Goal: Find specific page/section: Find specific page/section

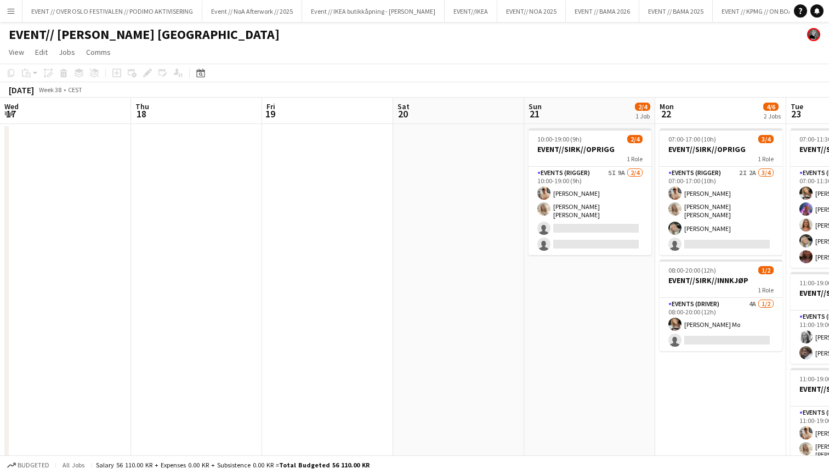
scroll to position [0, 332]
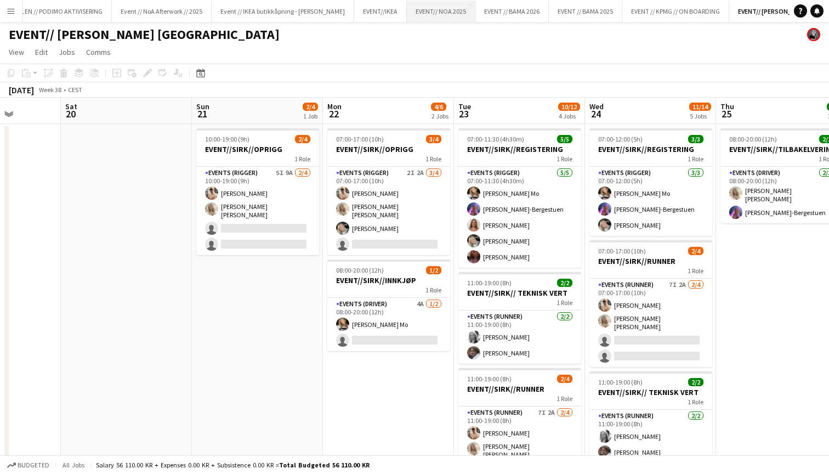
click at [453, 7] on button "EVENT// NOA 2025 Close" at bounding box center [441, 11] width 69 height 21
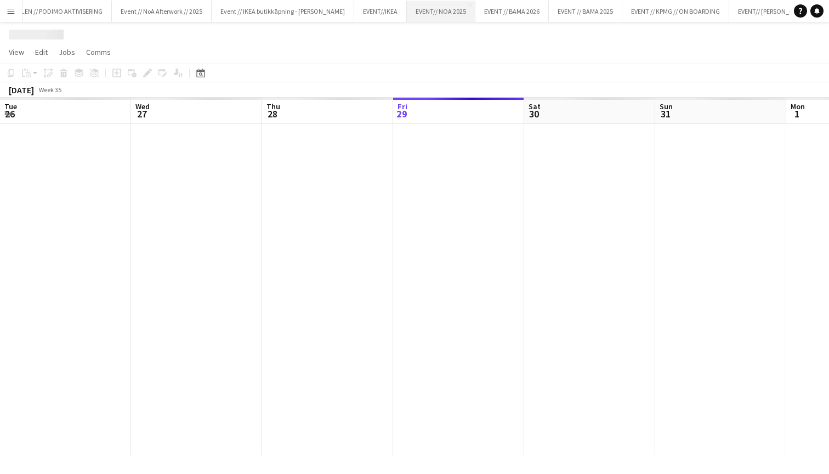
scroll to position [0, 262]
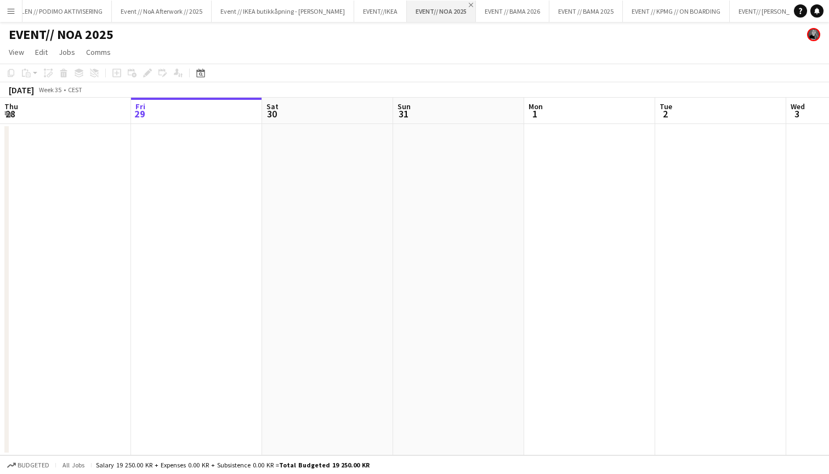
click at [469, 4] on app-icon "Close" at bounding box center [471, 5] width 4 height 4
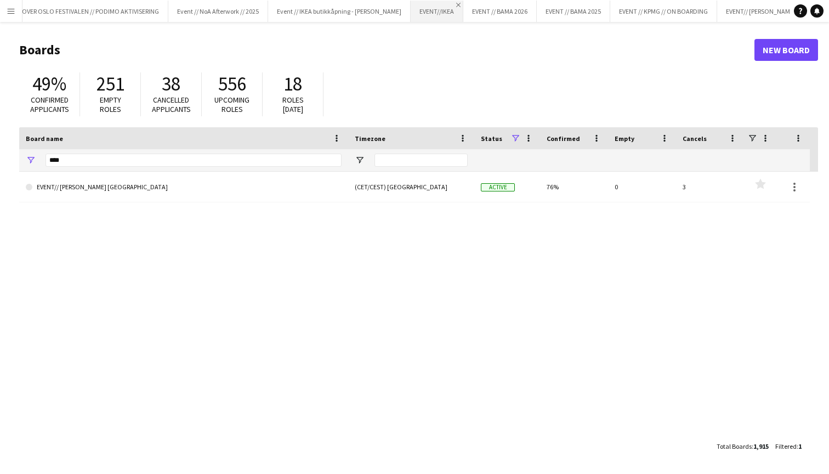
click at [456, 4] on app-icon "Close" at bounding box center [458, 5] width 4 height 4
click at [511, 3] on app-icon "Close" at bounding box center [513, 5] width 4 height 4
click at [544, 3] on app-icon "Close" at bounding box center [546, 5] width 4 height 4
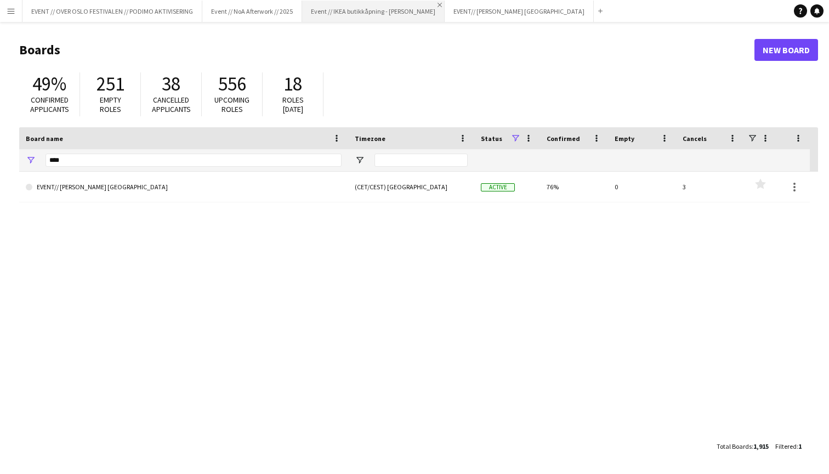
click at [437, 4] on app-icon "Close" at bounding box center [439, 5] width 4 height 4
click at [295, 3] on app-icon "Close" at bounding box center [297, 5] width 4 height 4
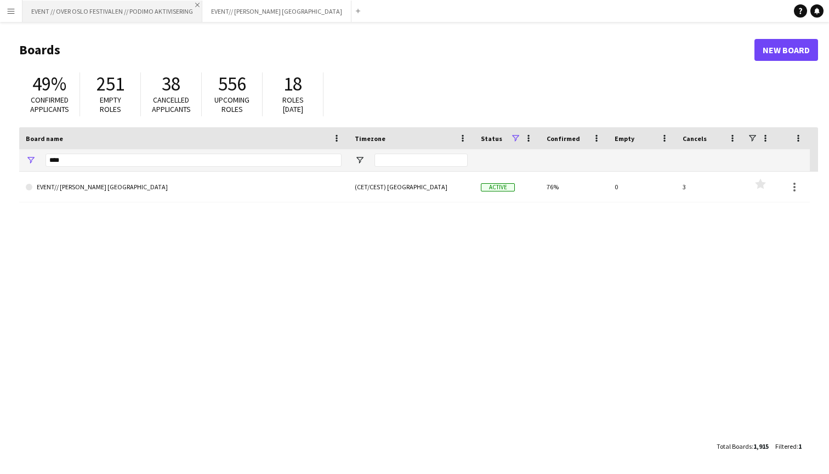
click at [195, 5] on app-icon "Close" at bounding box center [197, 5] width 4 height 4
click at [13, 11] on app-icon "Menu" at bounding box center [11, 11] width 9 height 9
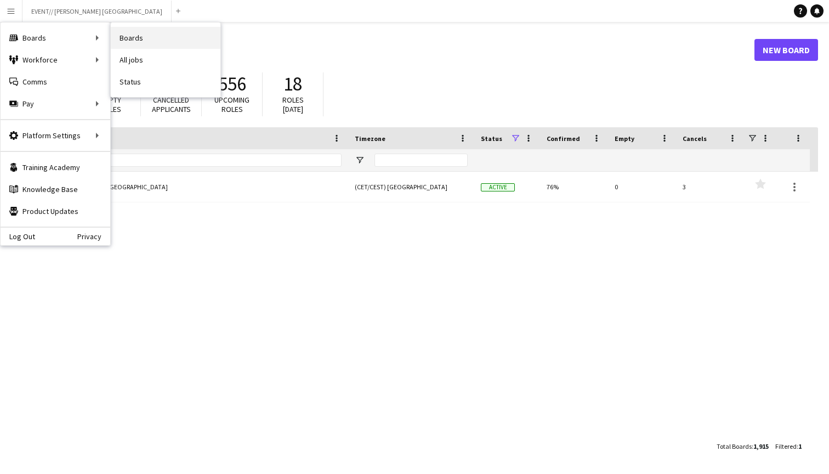
click at [133, 38] on link "Boards" at bounding box center [166, 38] width 110 height 22
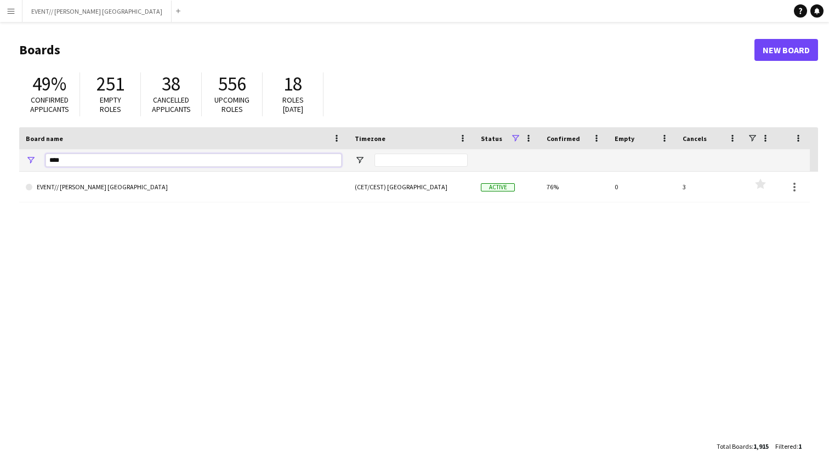
click at [86, 162] on input "****" at bounding box center [193, 159] width 296 height 13
type input "*"
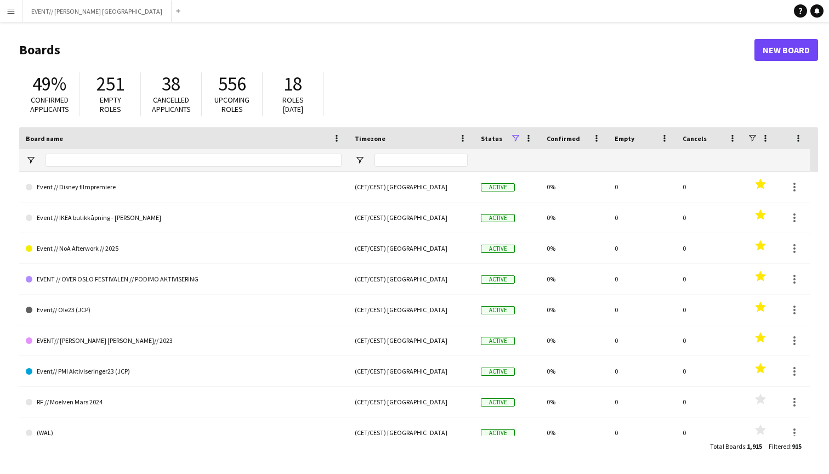
click at [7, 8] on app-icon "Menu" at bounding box center [11, 11] width 9 height 9
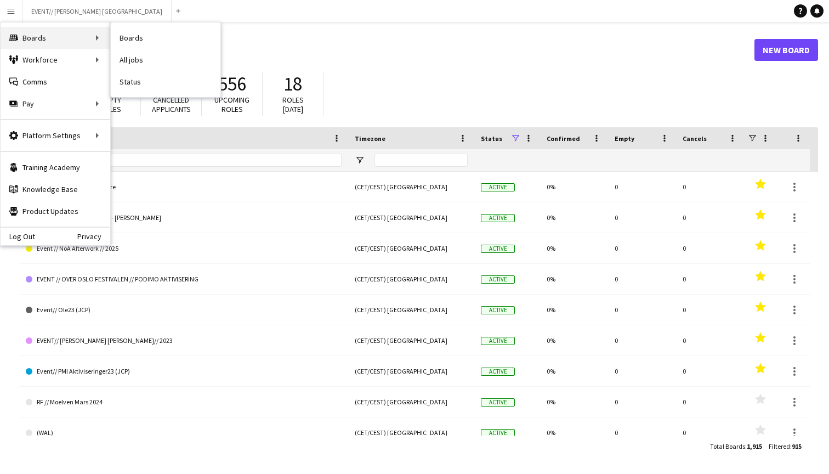
click at [35, 39] on div "Boards Boards" at bounding box center [56, 38] width 110 height 22
click at [190, 39] on header "Boards New Board" at bounding box center [418, 50] width 799 height 34
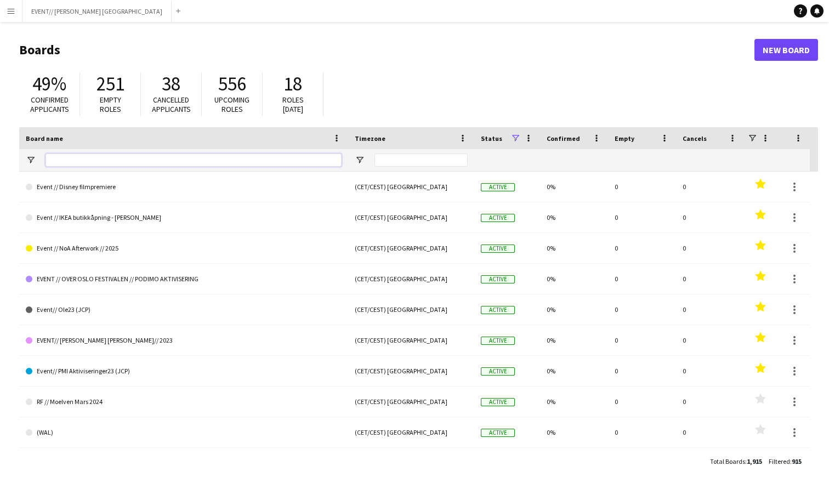
click at [78, 158] on input "Board name Filter Input" at bounding box center [193, 159] width 296 height 13
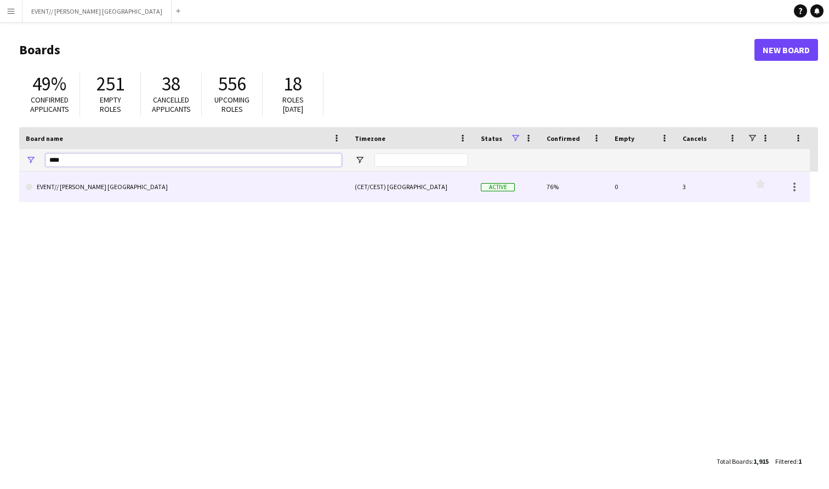
type input "****"
click at [79, 186] on link "EVENT// [PERSON_NAME] [GEOGRAPHIC_DATA]" at bounding box center [184, 187] width 316 height 31
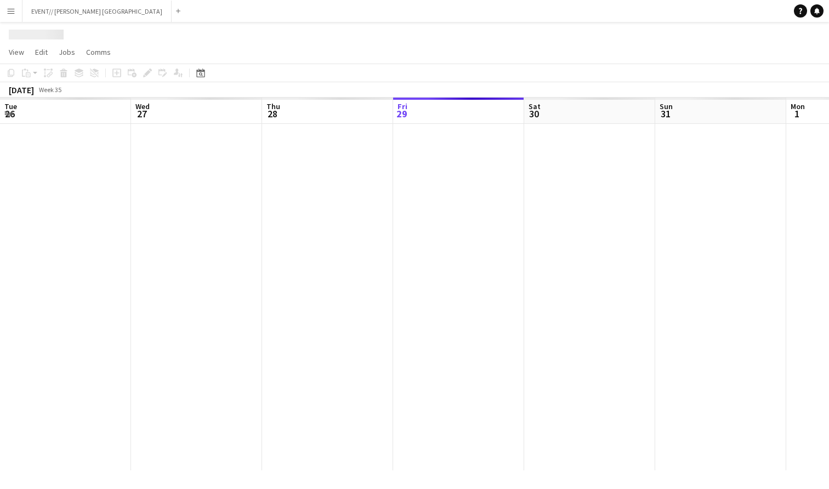
scroll to position [0, 262]
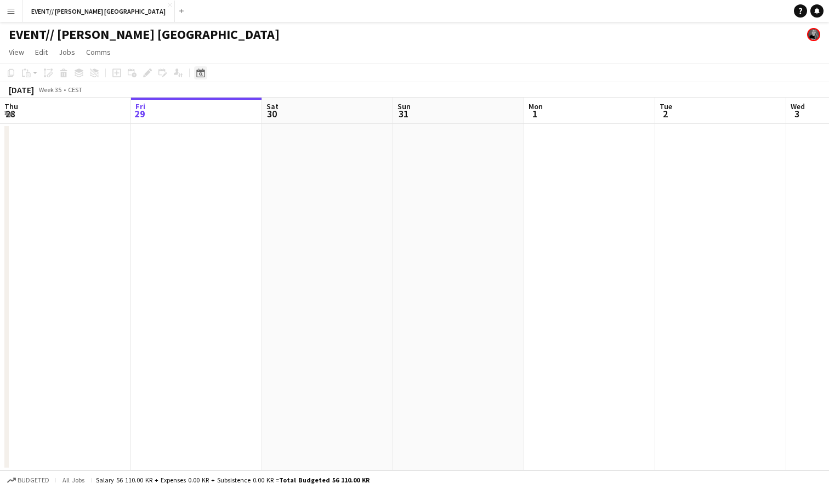
click at [203, 68] on div "Date picker" at bounding box center [200, 72] width 13 height 13
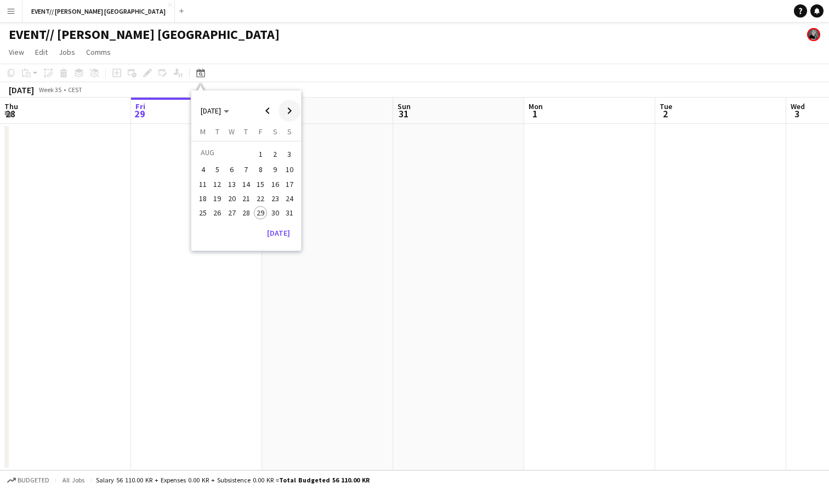
click at [287, 110] on span "Next month" at bounding box center [289, 111] width 22 height 22
click at [276, 193] on span "20" at bounding box center [275, 195] width 13 height 13
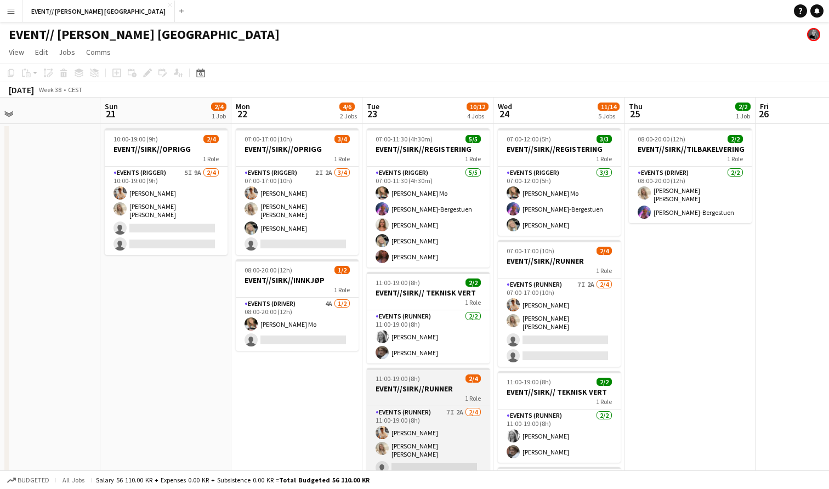
scroll to position [0, 0]
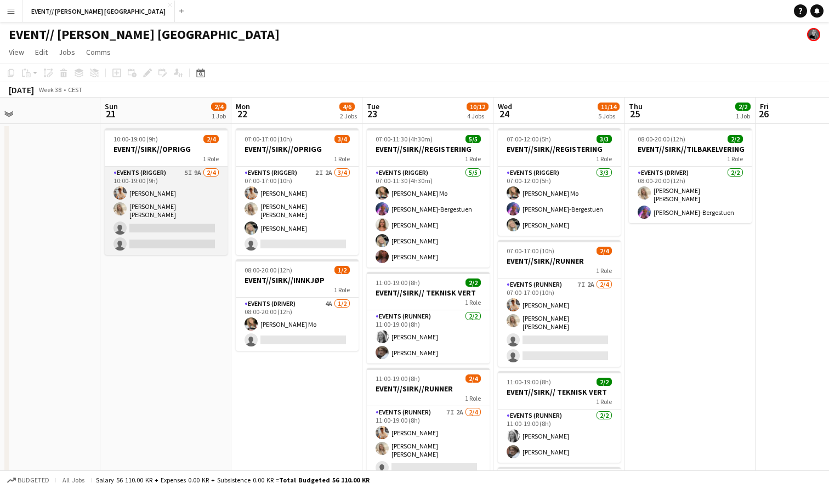
click at [192, 179] on app-card-role "Events (Rigger) 5I 9A [DATE] 10:00-19:00 (9h) [PERSON_NAME] [PERSON_NAME] [PERS…" at bounding box center [166, 211] width 123 height 88
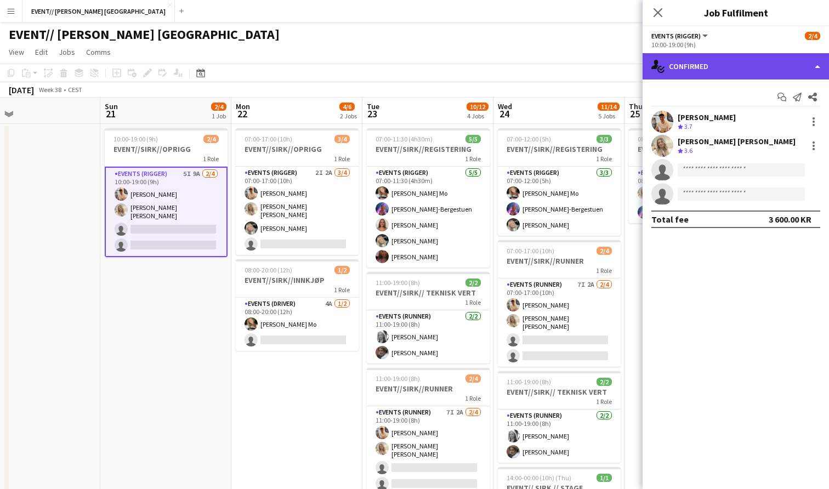
click at [774, 62] on div "single-neutral-actions-check-2 Confirmed" at bounding box center [735, 66] width 186 height 26
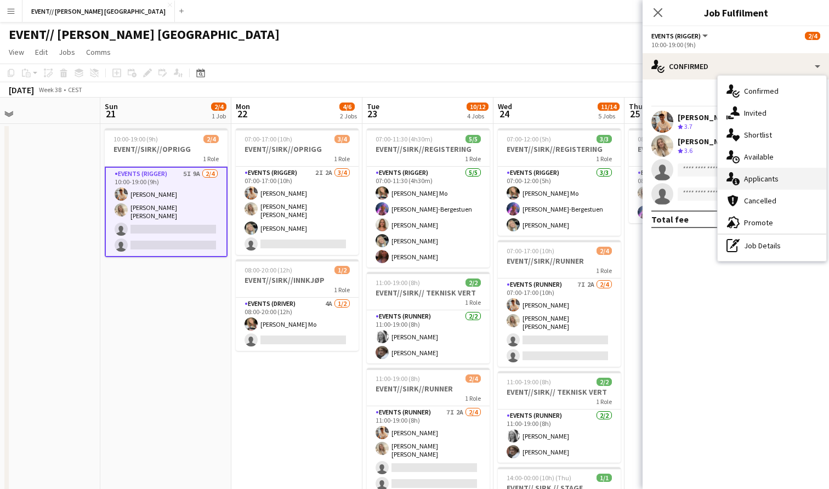
click at [762, 178] on div "single-neutral-actions-information Applicants" at bounding box center [771, 179] width 109 height 22
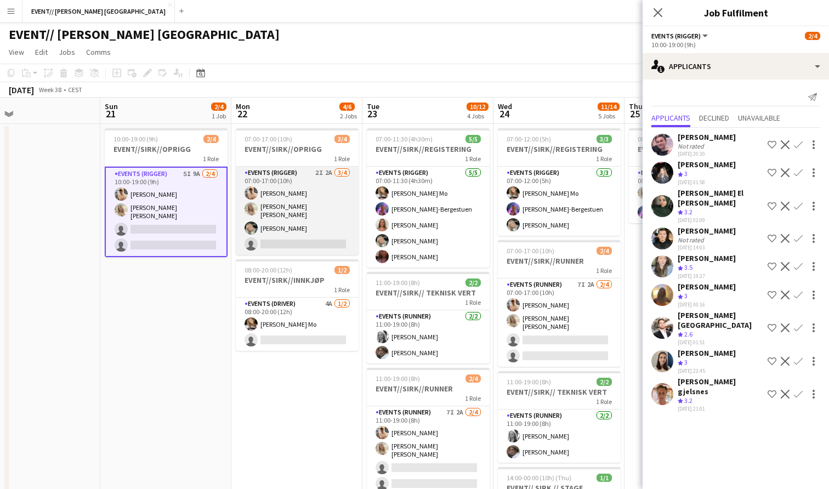
click at [274, 233] on app-card-role "Events (Rigger) 2I 2A [DATE] 07:00-17:00 (10h) [PERSON_NAME] [PERSON_NAME] [PER…" at bounding box center [297, 211] width 123 height 88
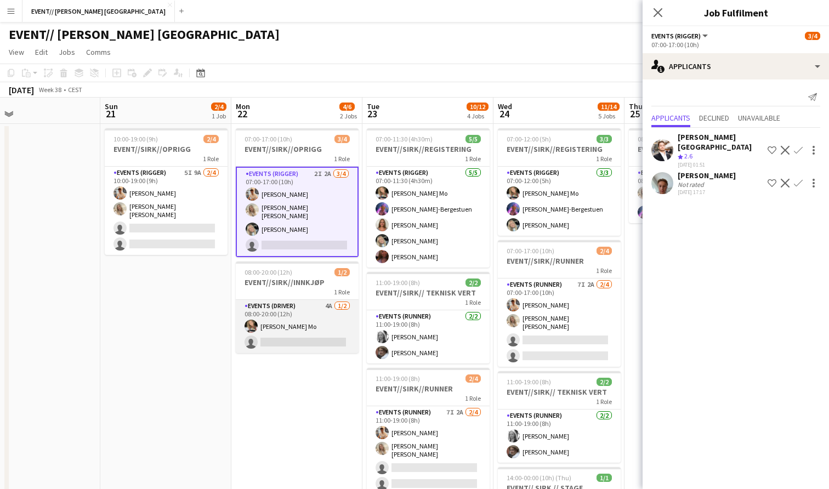
click at [281, 328] on app-card-role "Events (Driver) 4A [DATE] 08:00-20:00 (12h) [PERSON_NAME] single-neutral-actions" at bounding box center [297, 326] width 123 height 53
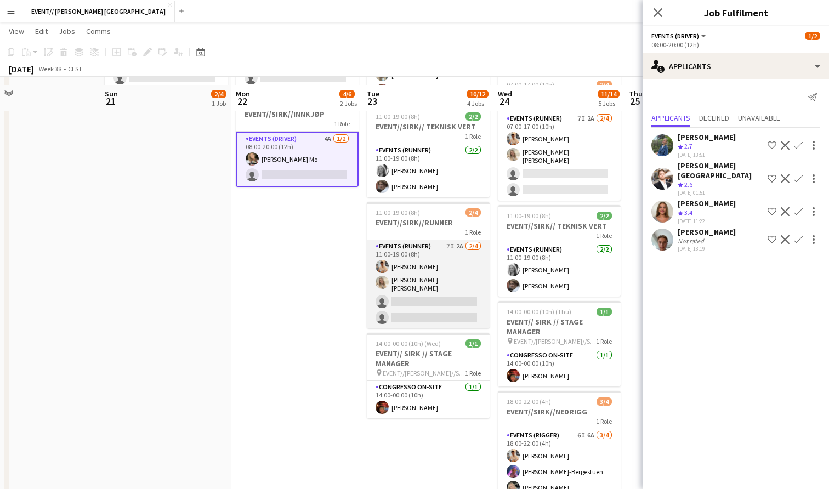
scroll to position [174, 0]
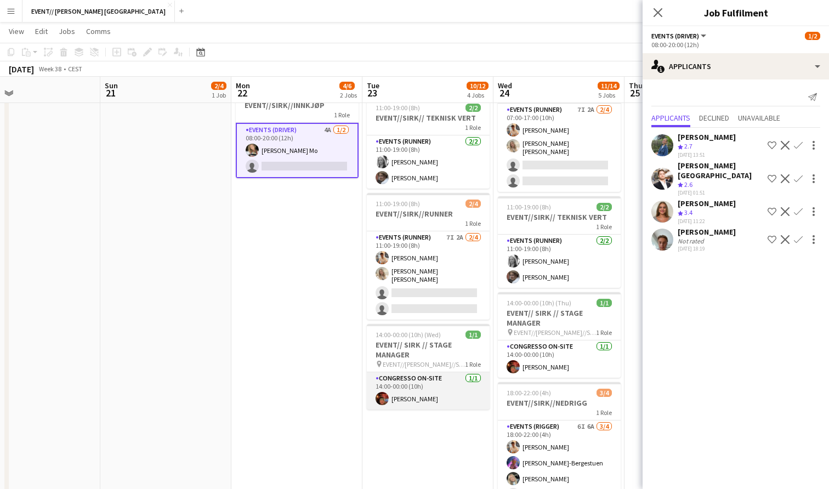
click at [408, 388] on app-card-role "Congresso On-site [DATE] 14:00-00:00 (10h) [PERSON_NAME]" at bounding box center [428, 390] width 123 height 37
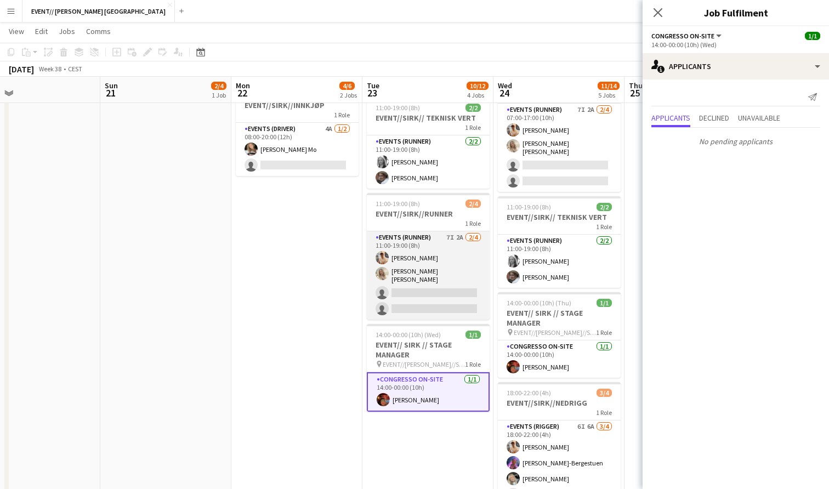
click at [418, 291] on app-card-role "Events (Runner) 7I 2A [DATE] 11:00-19:00 (8h) [PERSON_NAME] [PERSON_NAME] [PERS…" at bounding box center [428, 275] width 123 height 88
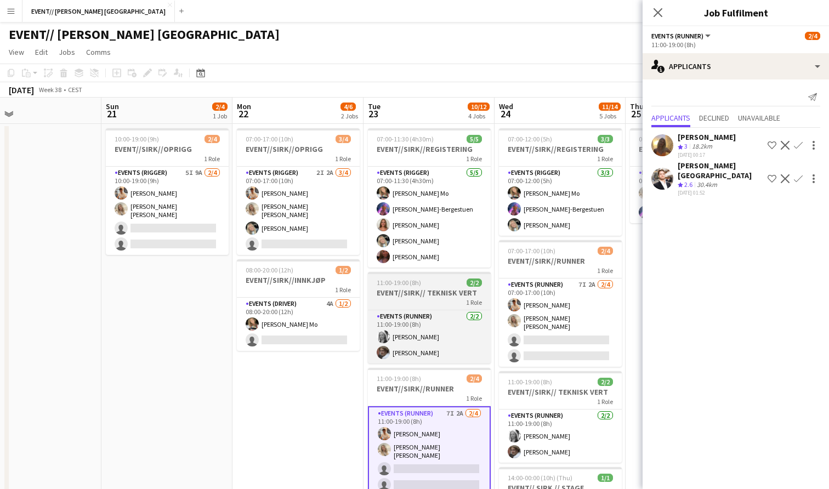
scroll to position [0, 0]
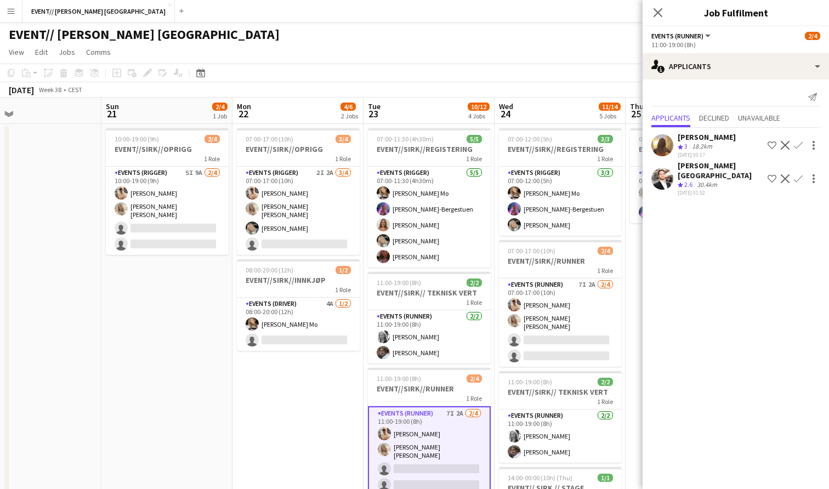
click at [308, 432] on app-date-cell "07:00-17:00 (10h) 3/4 EVENT//[PERSON_NAME]//OPRIGG 1 Role Events (Rigger) 2I 2A…" at bounding box center [297, 428] width 131 height 609
